Goal: Information Seeking & Learning: Learn about a topic

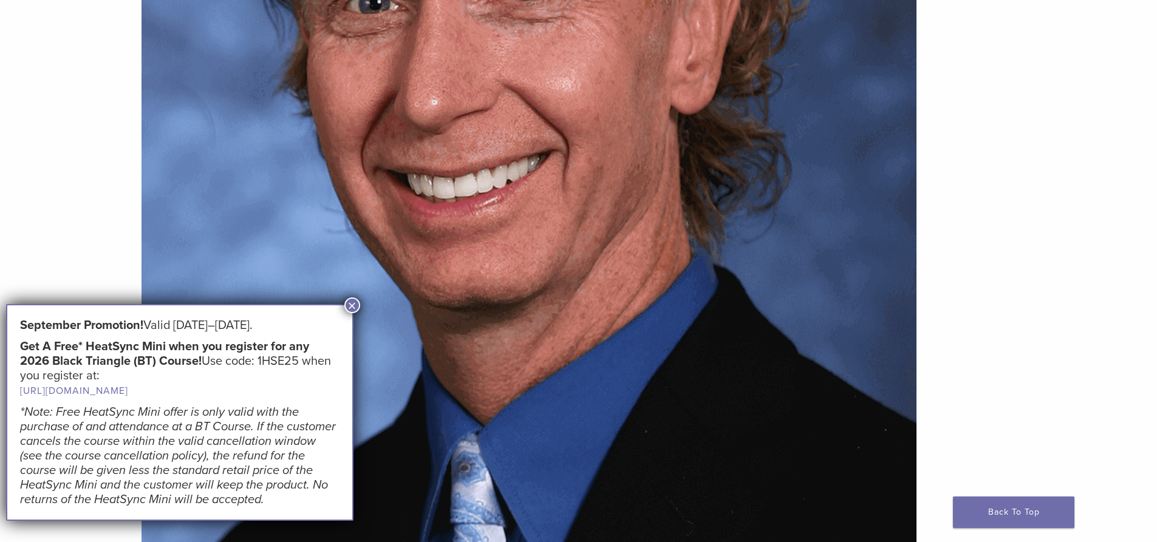
scroll to position [729, 0]
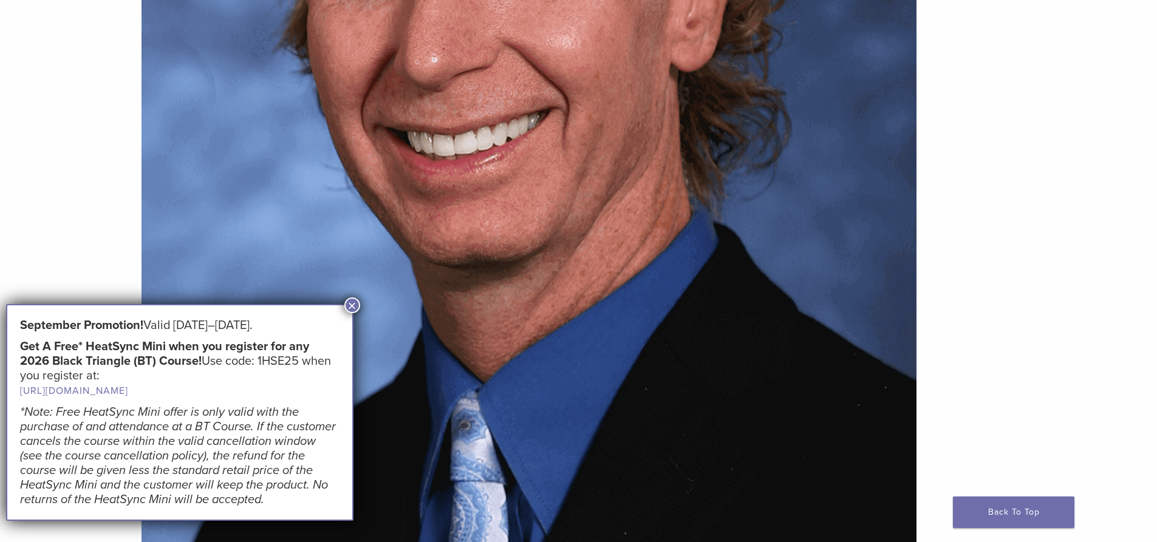
click at [353, 305] on button "×" at bounding box center [352, 306] width 16 height 16
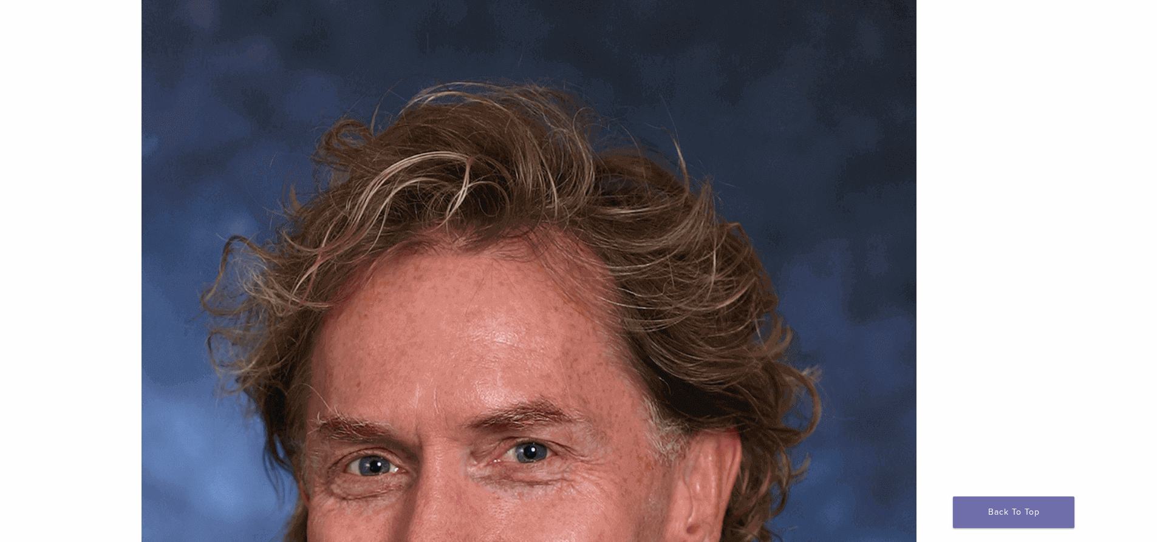
scroll to position [0, 0]
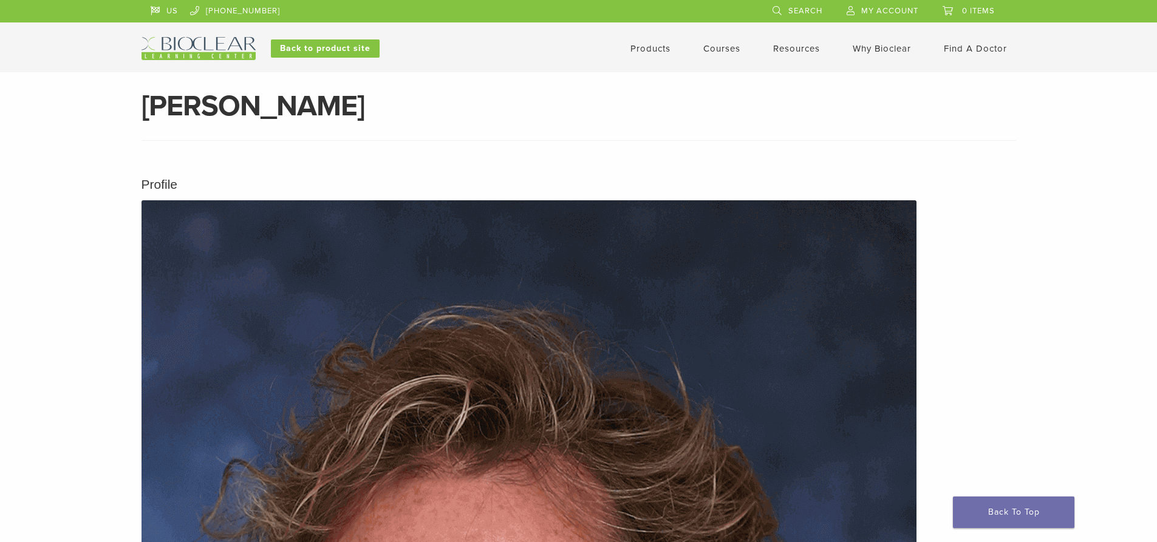
click at [647, 46] on link "Products" at bounding box center [650, 48] width 40 height 11
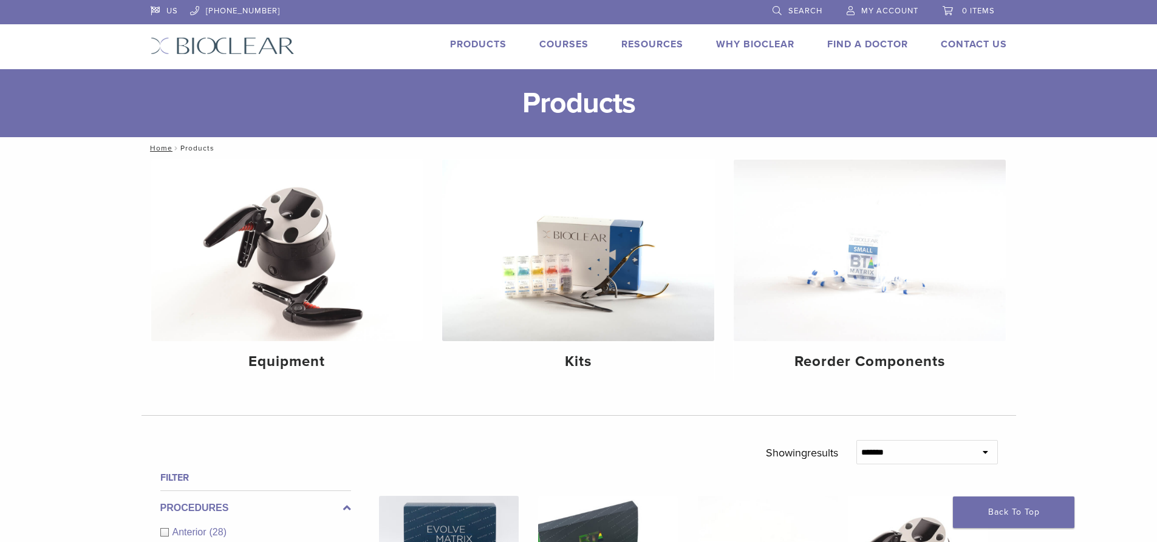
click at [564, 41] on link "Courses" at bounding box center [563, 44] width 49 height 12
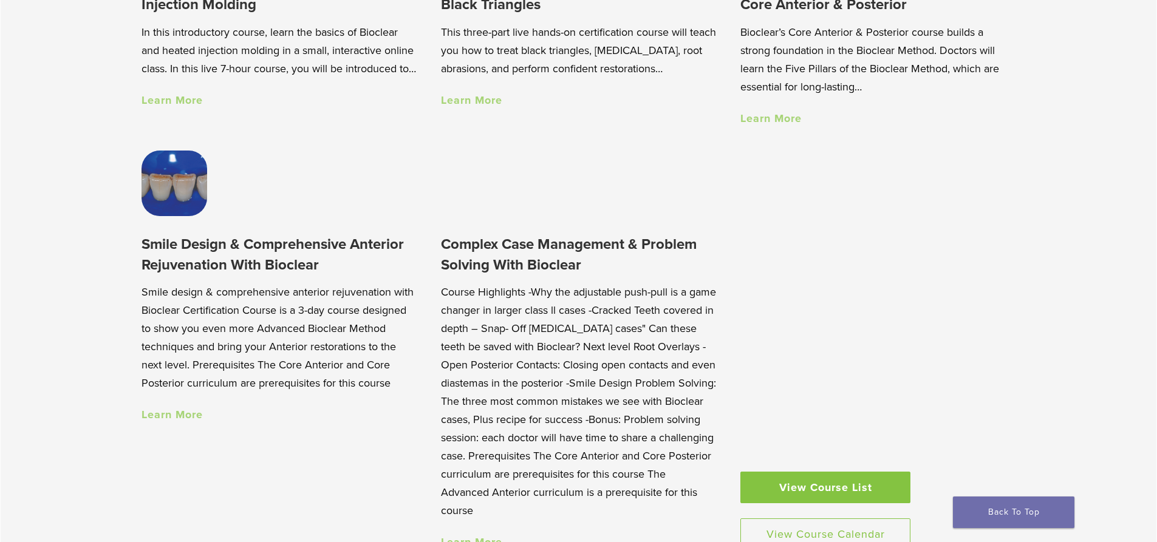
scroll to position [1032, 0]
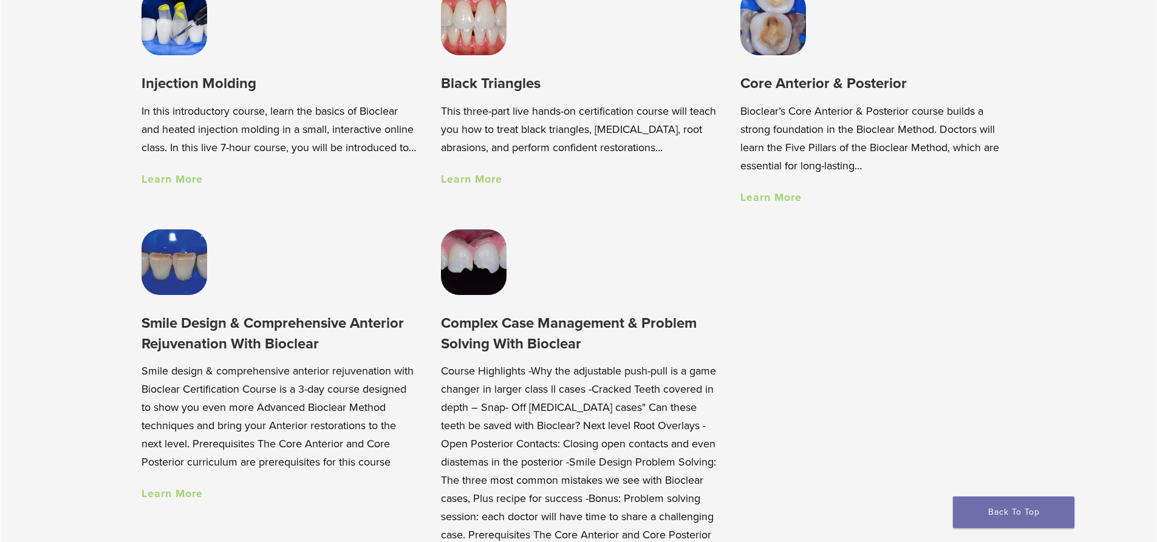
click at [775, 199] on link "Learn More" at bounding box center [770, 197] width 61 height 13
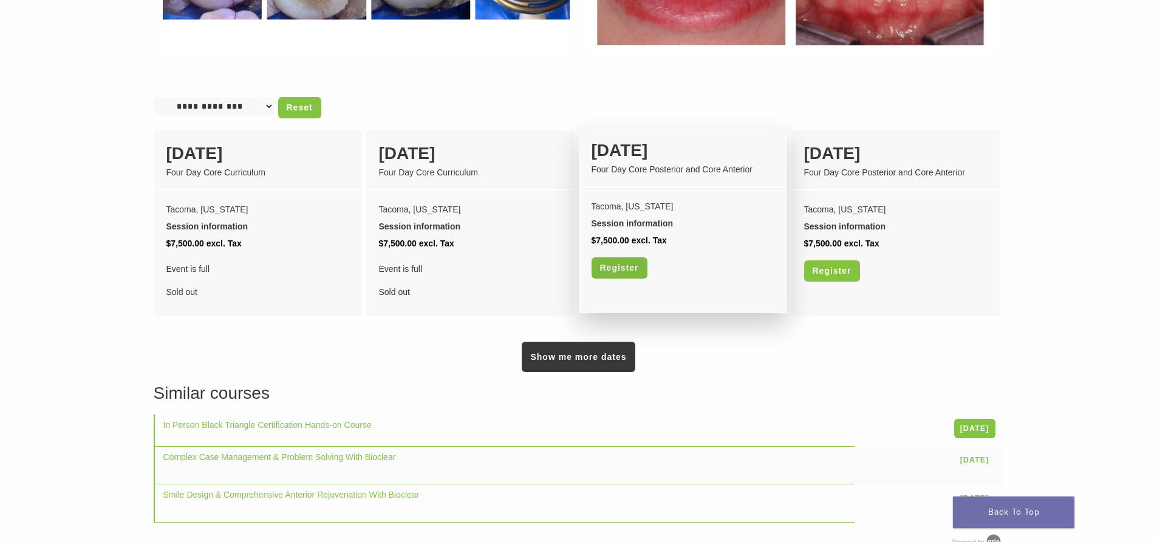
scroll to position [972, 0]
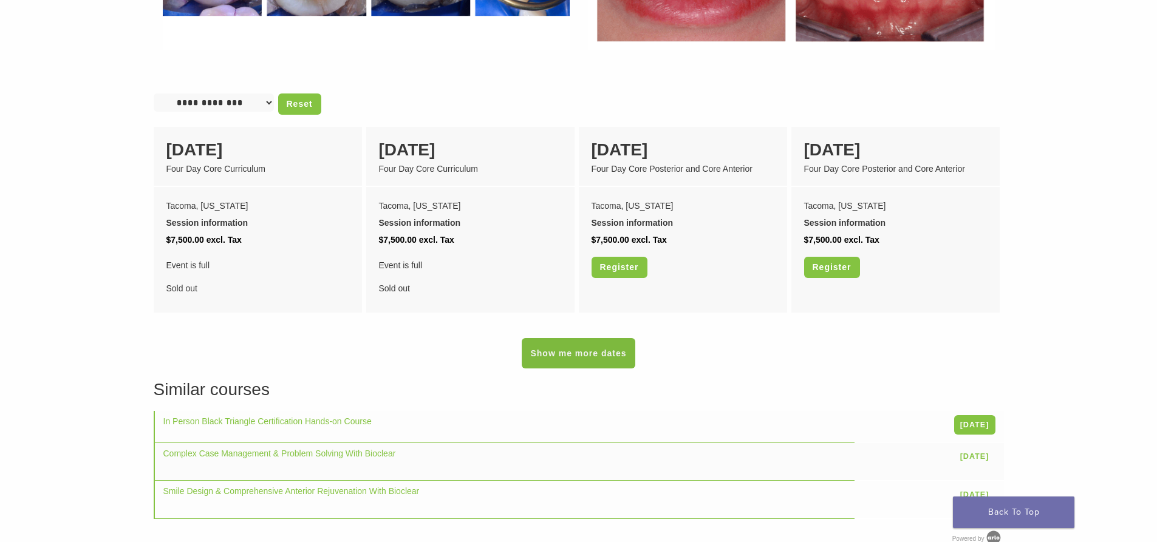
click at [616, 342] on link "Show me more dates" at bounding box center [578, 353] width 113 height 30
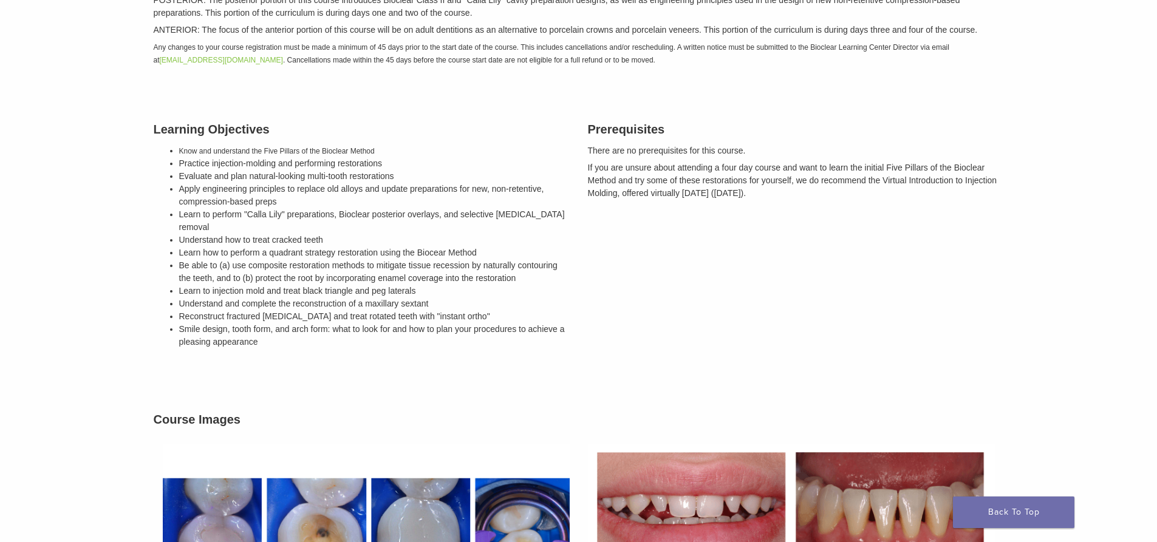
scroll to position [0, 0]
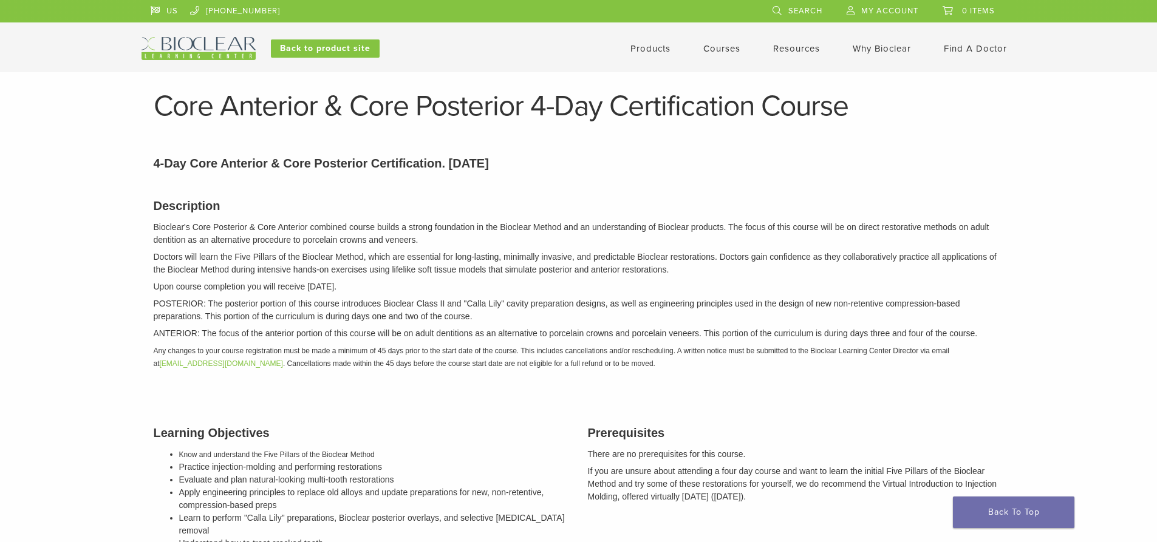
click at [658, 48] on link "Products" at bounding box center [650, 48] width 40 height 11
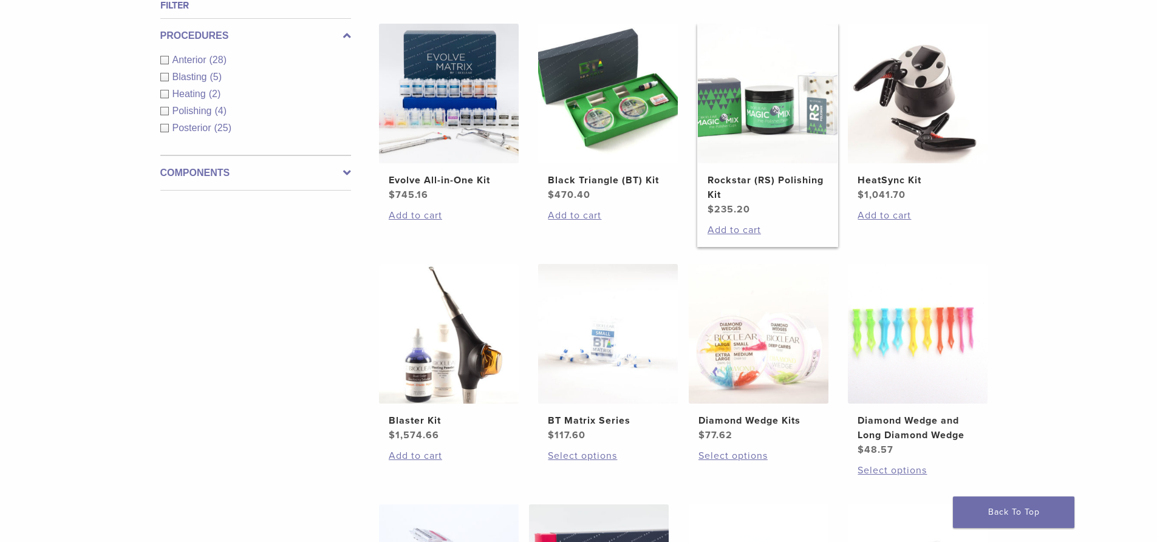
scroll to position [486, 0]
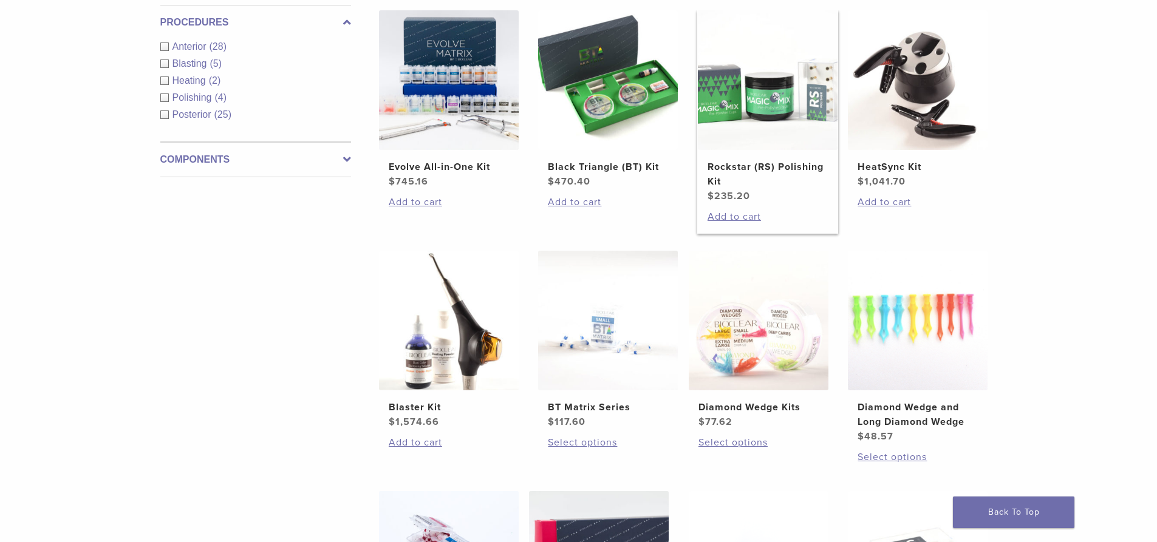
click at [760, 167] on h2 "Rockstar (RS) Polishing Kit" at bounding box center [768, 174] width 120 height 29
click at [782, 168] on h2 "Rockstar (RS) Polishing Kit" at bounding box center [768, 174] width 120 height 29
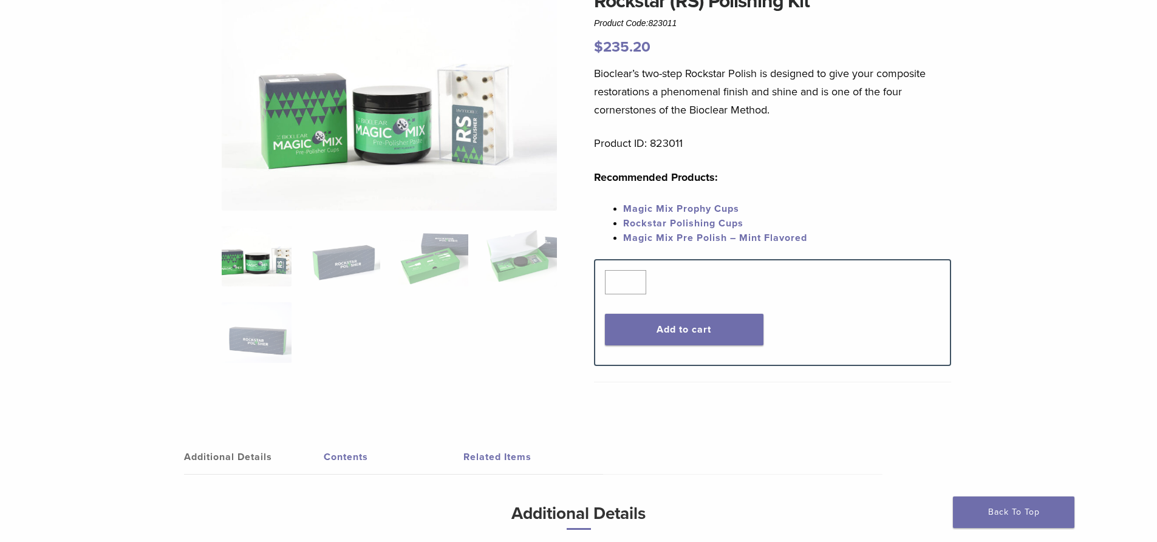
scroll to position [182, 0]
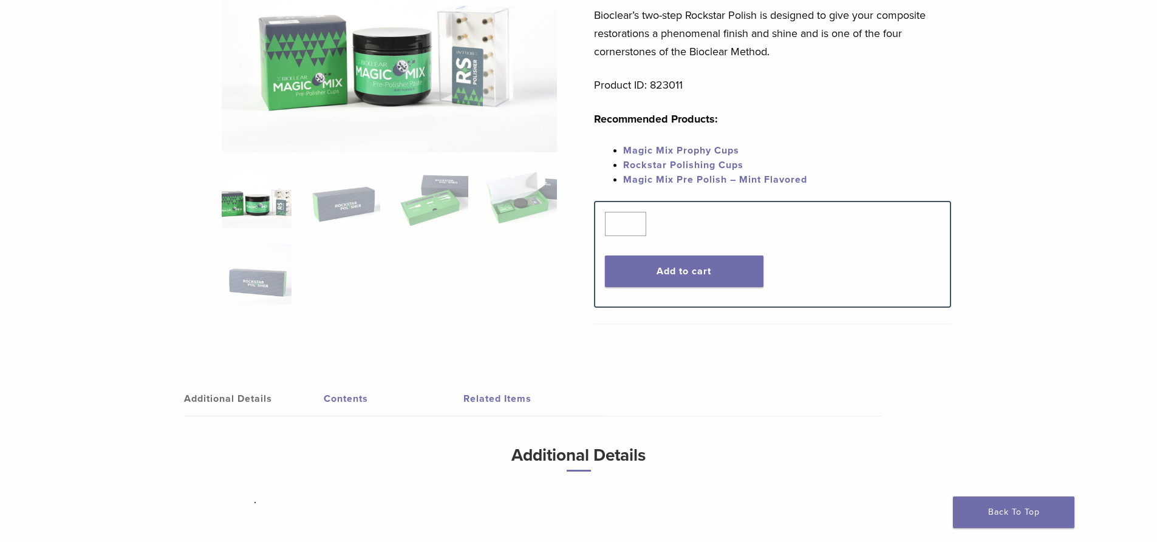
click at [687, 148] on link "Magic Mix Prophy Cups" at bounding box center [681, 151] width 116 height 12
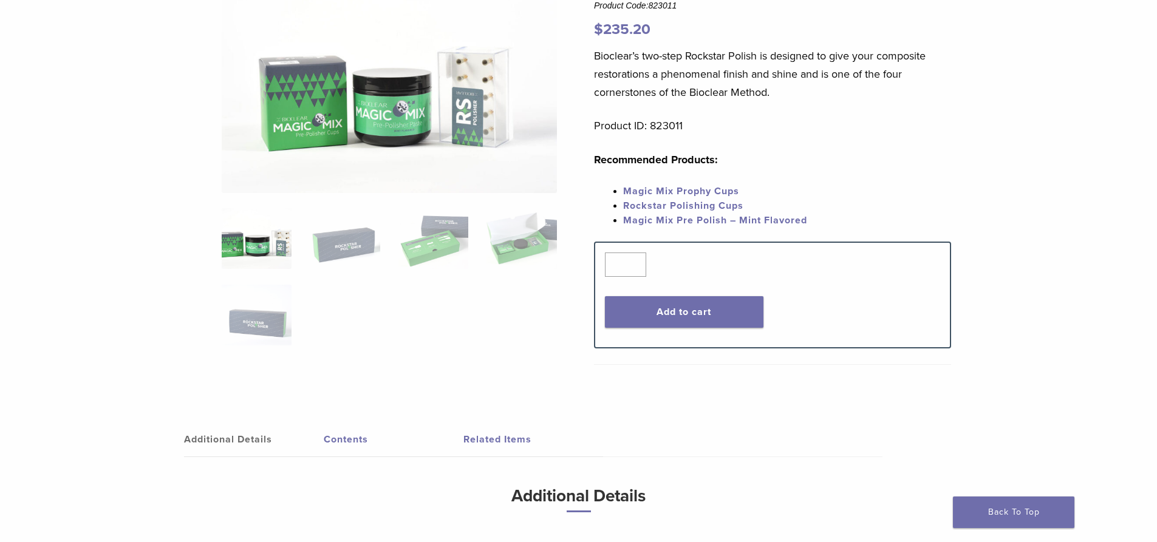
scroll to position [61, 0]
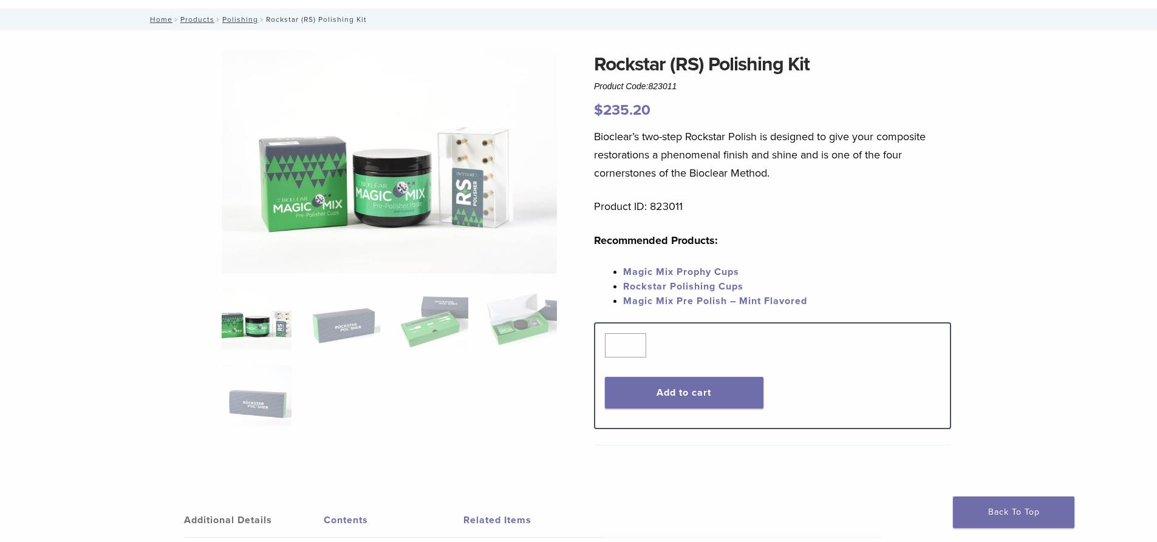
click at [479, 177] on img at bounding box center [389, 162] width 335 height 224
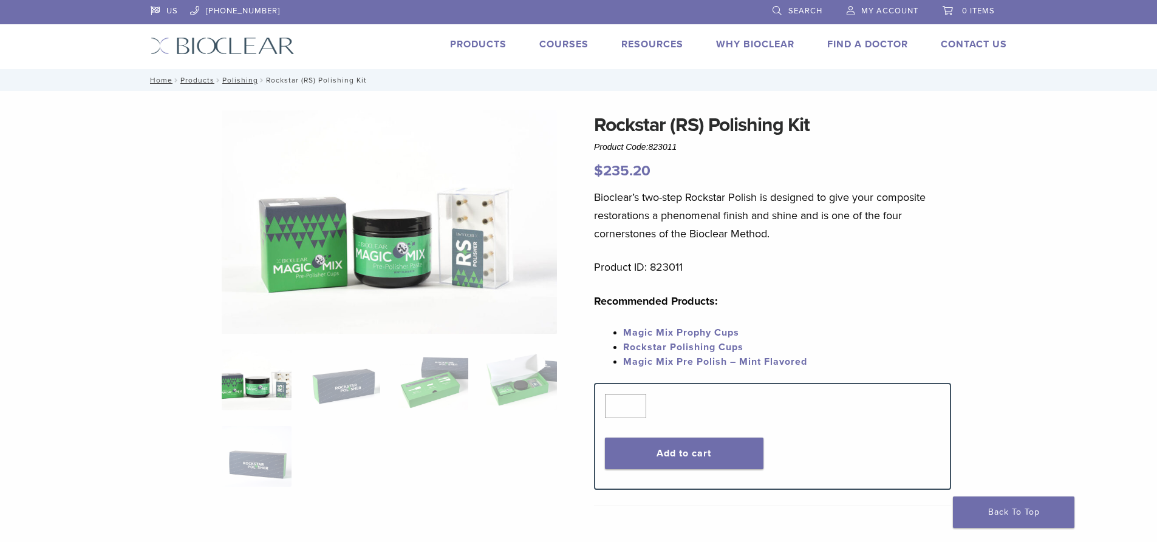
click at [669, 348] on link "Rockstar Polishing Cups" at bounding box center [683, 347] width 120 height 12
click at [654, 344] on link "Rockstar Polishing Cups" at bounding box center [683, 347] width 120 height 12
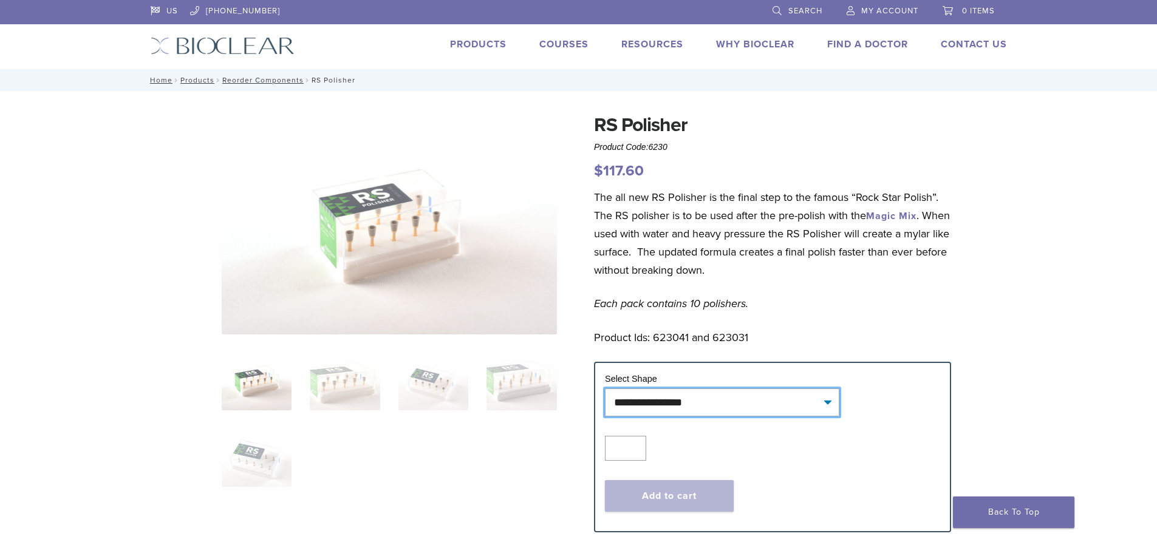
click at [830, 407] on select "**********" at bounding box center [722, 403] width 234 height 28
click at [756, 40] on link "Why Bioclear" at bounding box center [755, 44] width 78 height 12
click at [559, 41] on link "Courses" at bounding box center [563, 44] width 49 height 12
click at [496, 43] on link "Products" at bounding box center [478, 44] width 56 height 12
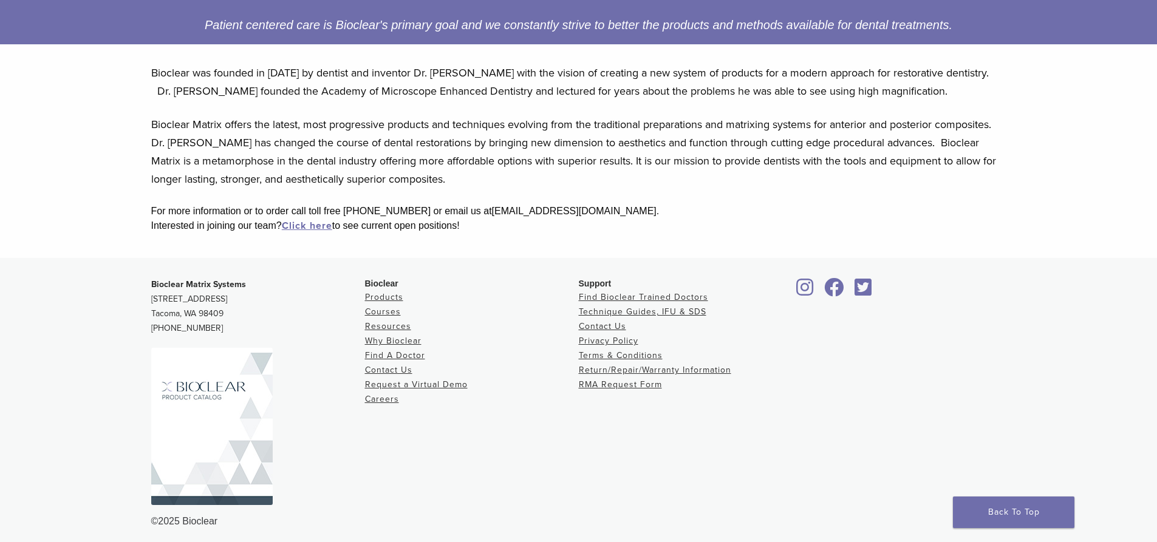
scroll to position [230, 0]
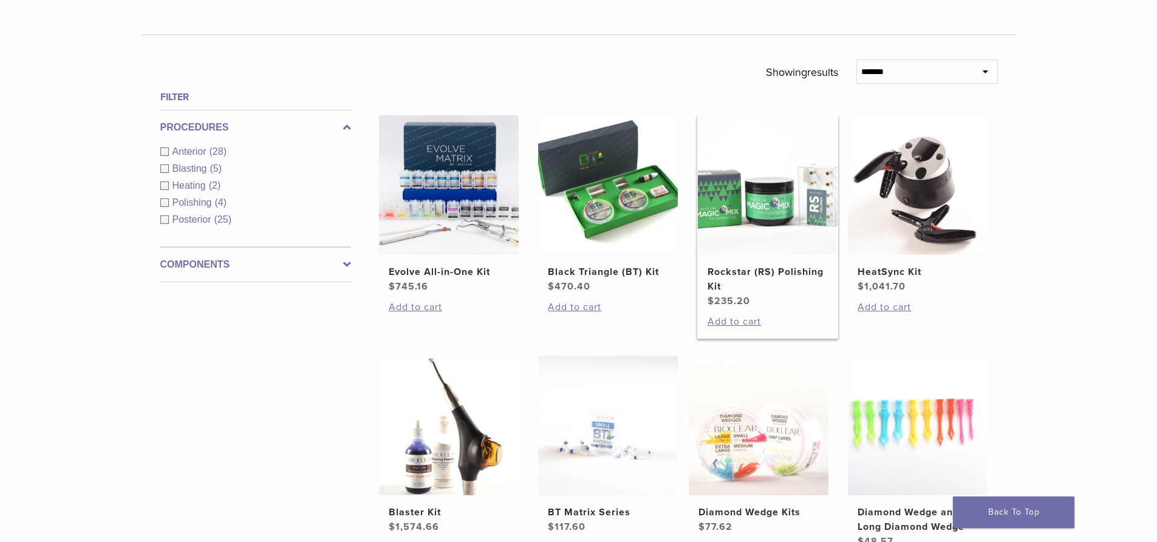
scroll to position [486, 0]
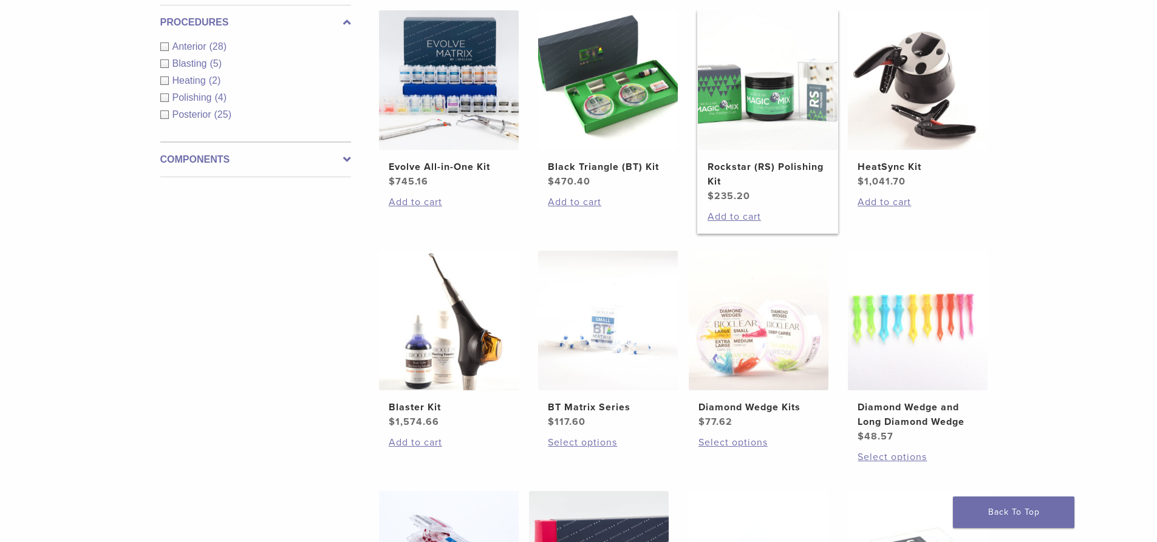
click at [727, 163] on h2 "Rockstar (RS) Polishing Kit" at bounding box center [768, 174] width 120 height 29
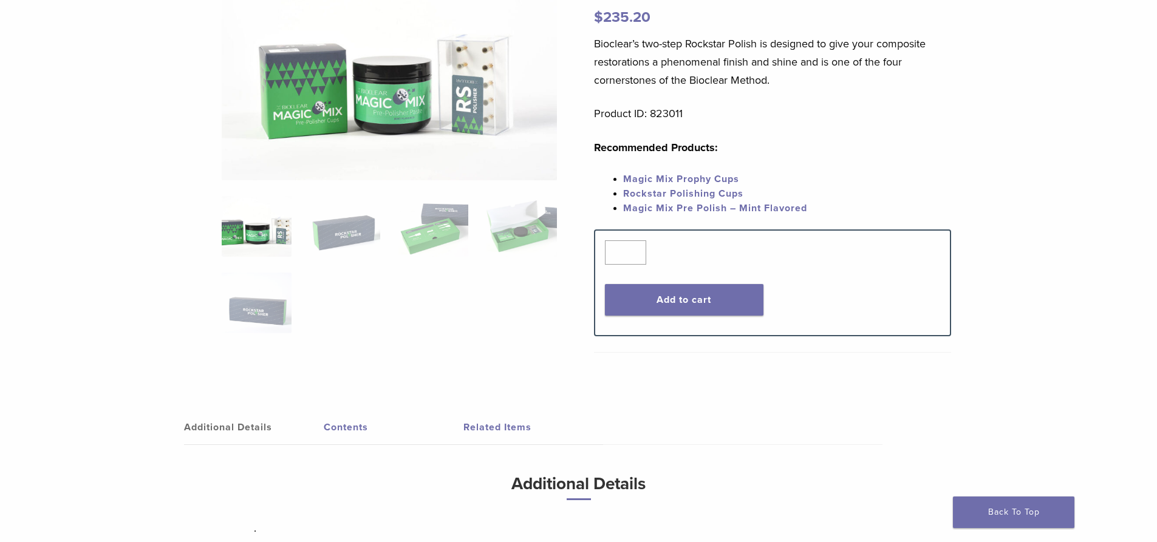
scroll to position [182, 0]
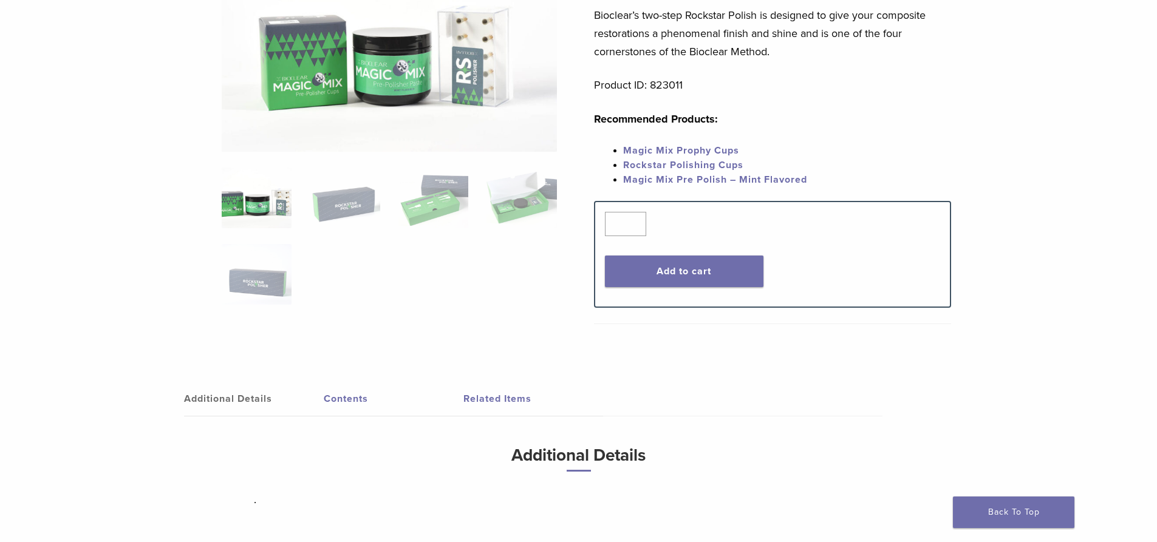
click at [687, 179] on link "Magic Mix Pre Polish – Mint Flavored" at bounding box center [715, 180] width 184 height 12
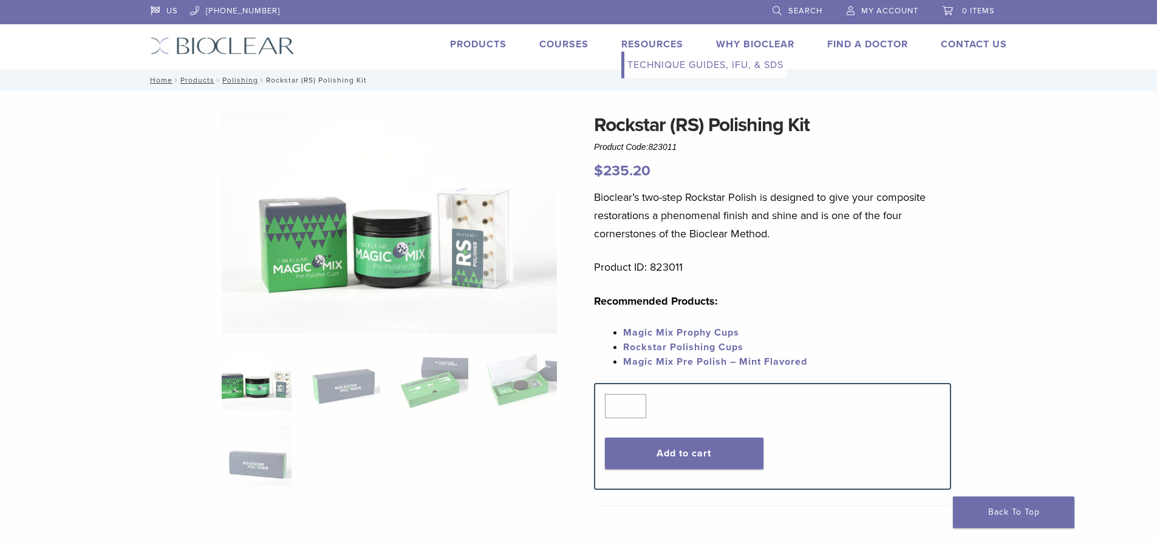
click at [649, 64] on link "Technique Guides, IFU, & SDS" at bounding box center [705, 65] width 162 height 27
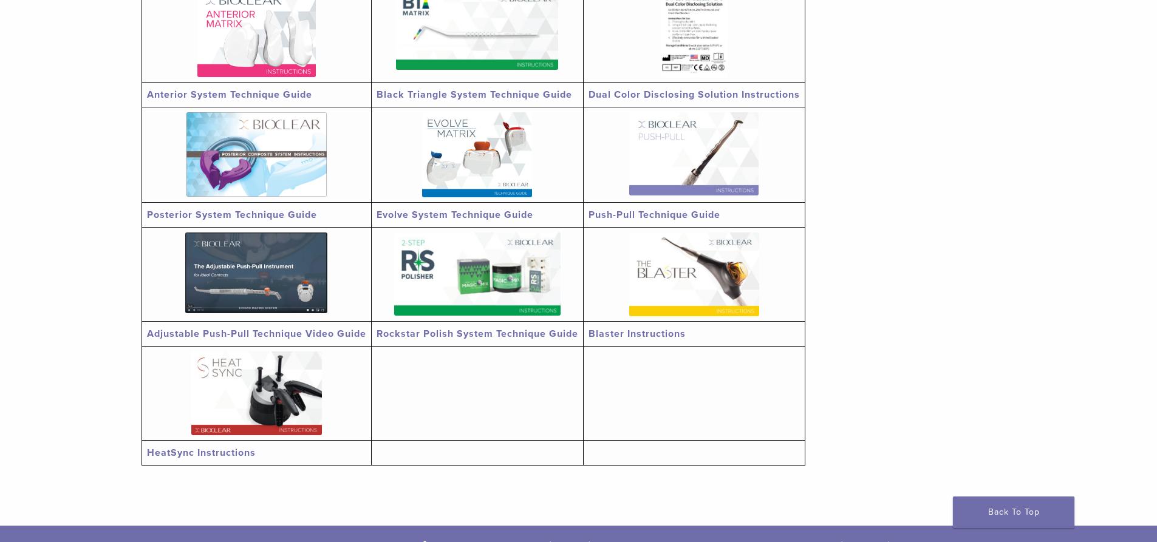
scroll to position [304, 0]
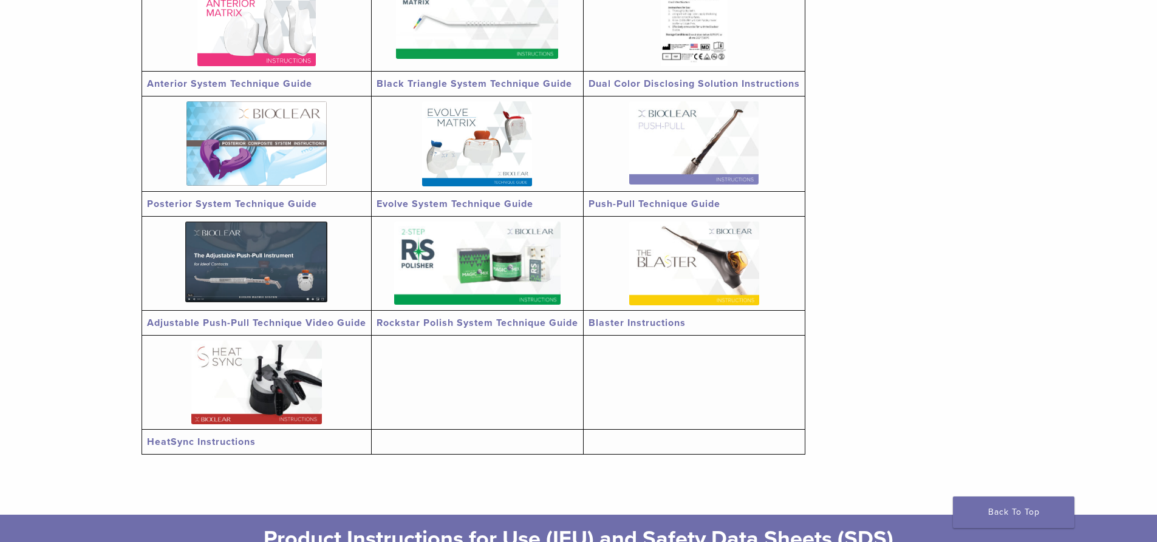
click at [483, 271] on img at bounding box center [477, 263] width 166 height 83
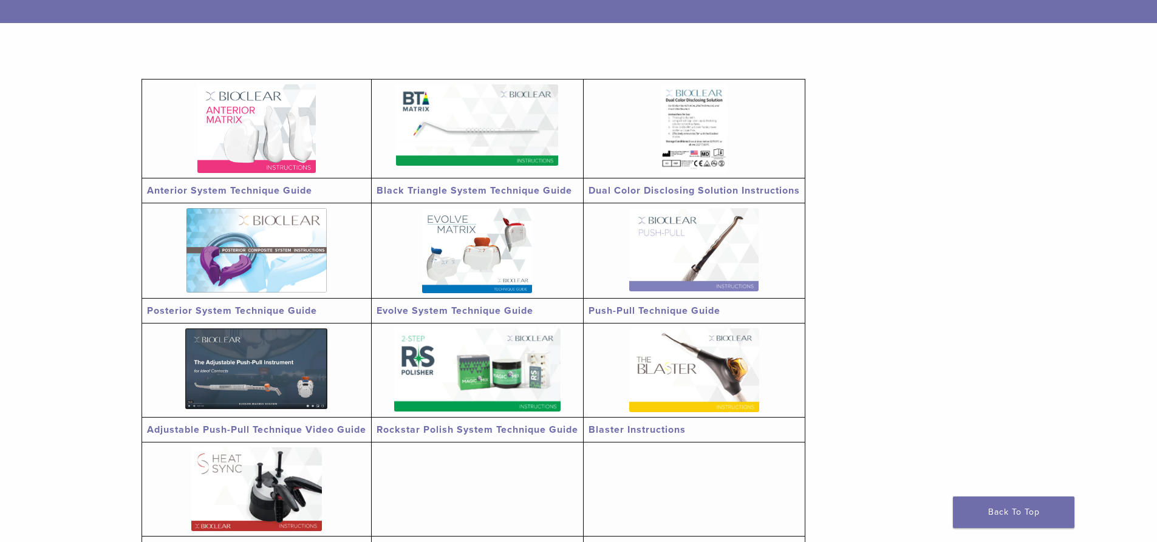
scroll to position [0, 0]
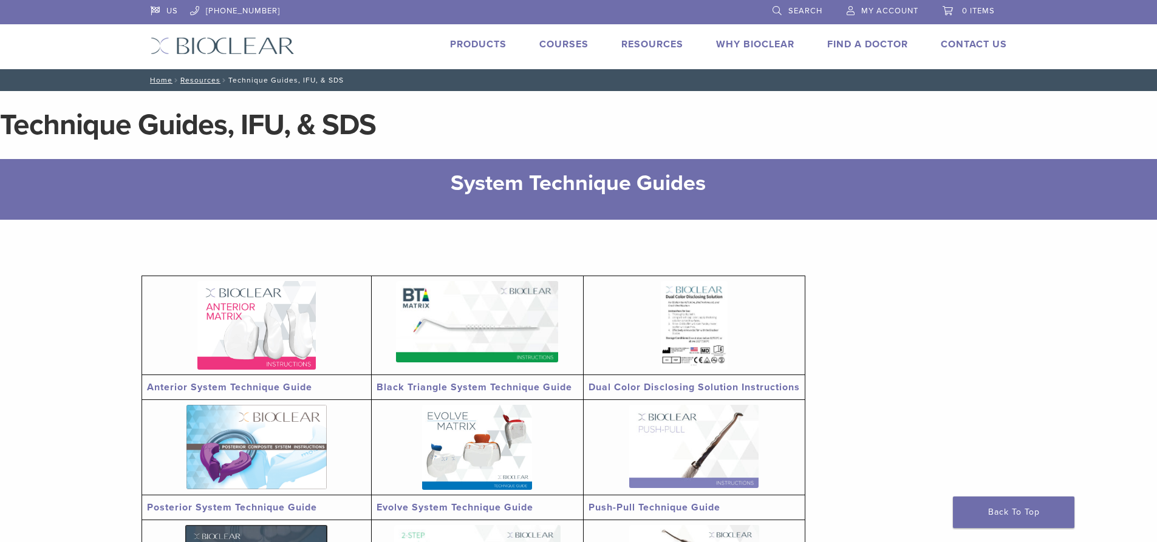
click at [482, 42] on link "Products" at bounding box center [478, 44] width 56 height 12
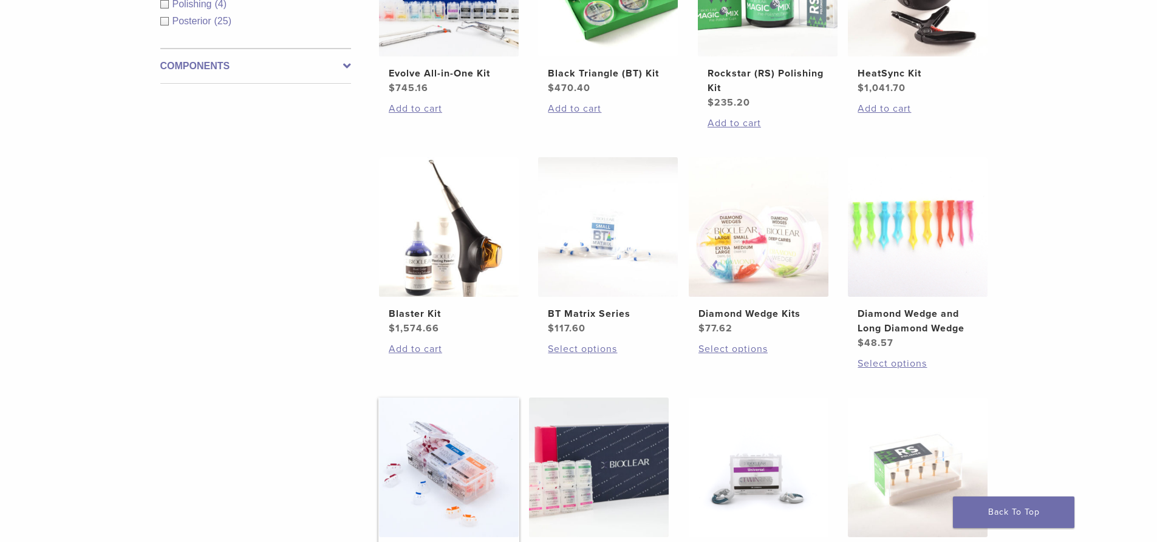
scroll to position [729, 0]
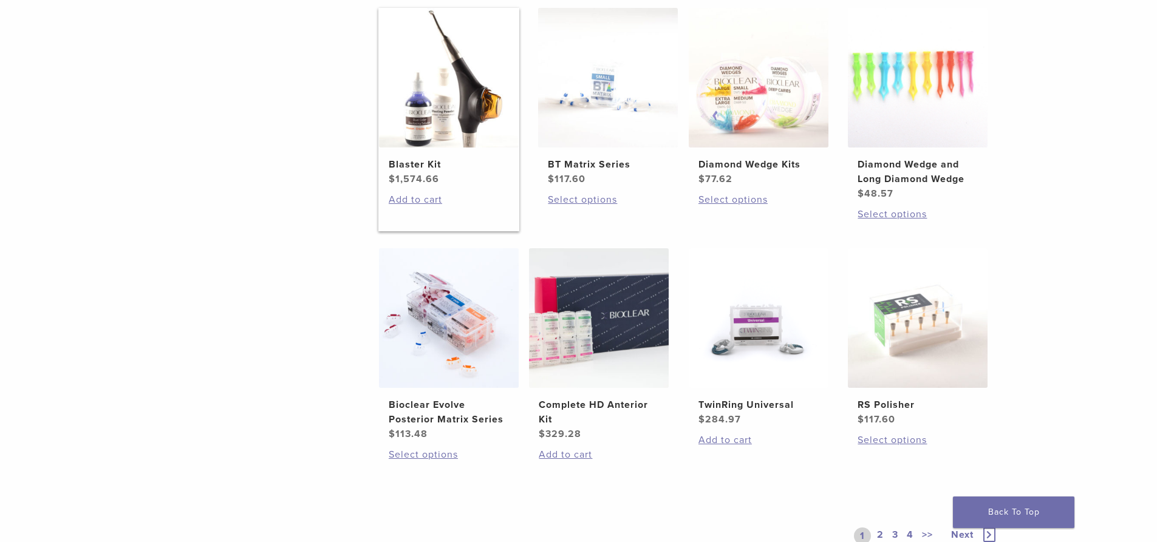
click at [419, 162] on h2 "Blaster Kit" at bounding box center [449, 164] width 120 height 15
